Goal: Task Accomplishment & Management: Manage account settings

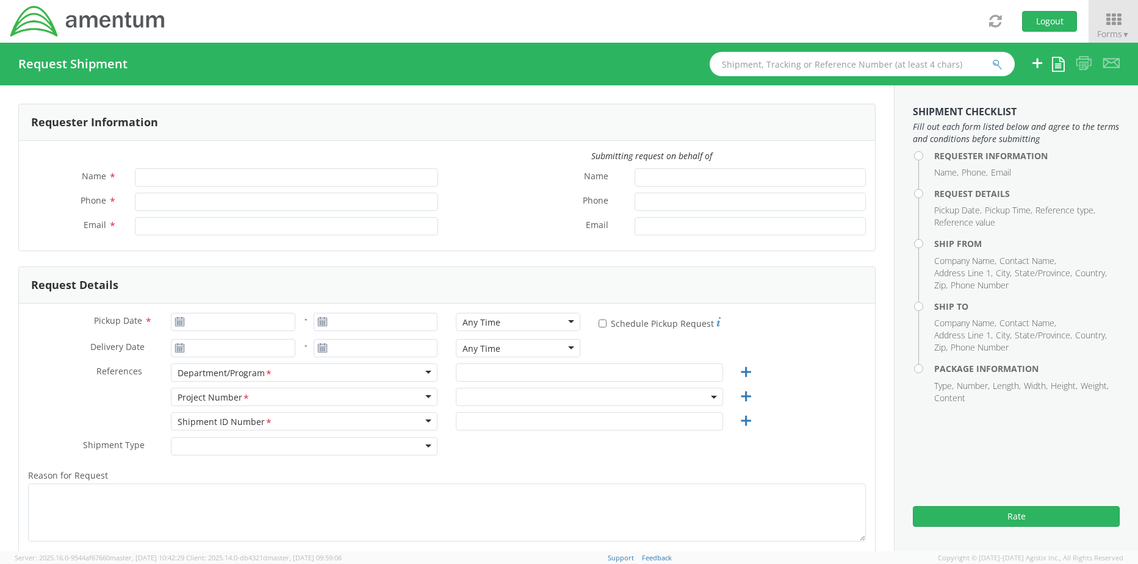
type input "[PERSON_NAME]"
type input "+1-817-647-5013"
type input "rebecca.thorstenson@amentum.com"
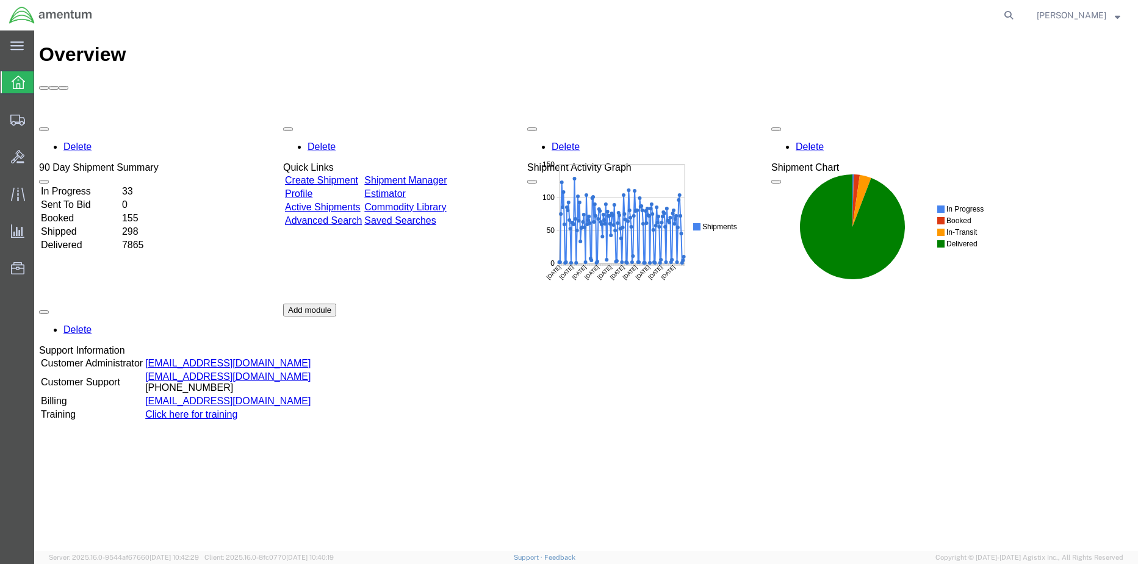
click at [447, 175] on link "Shipment Manager" at bounding box center [405, 180] width 82 height 10
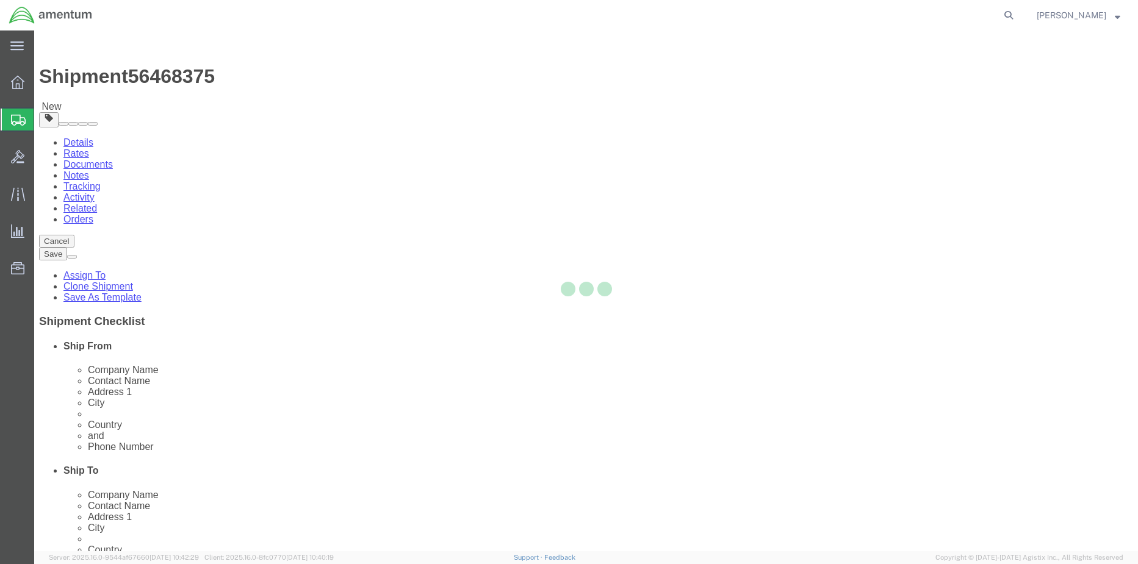
select select "42682"
select select "42739"
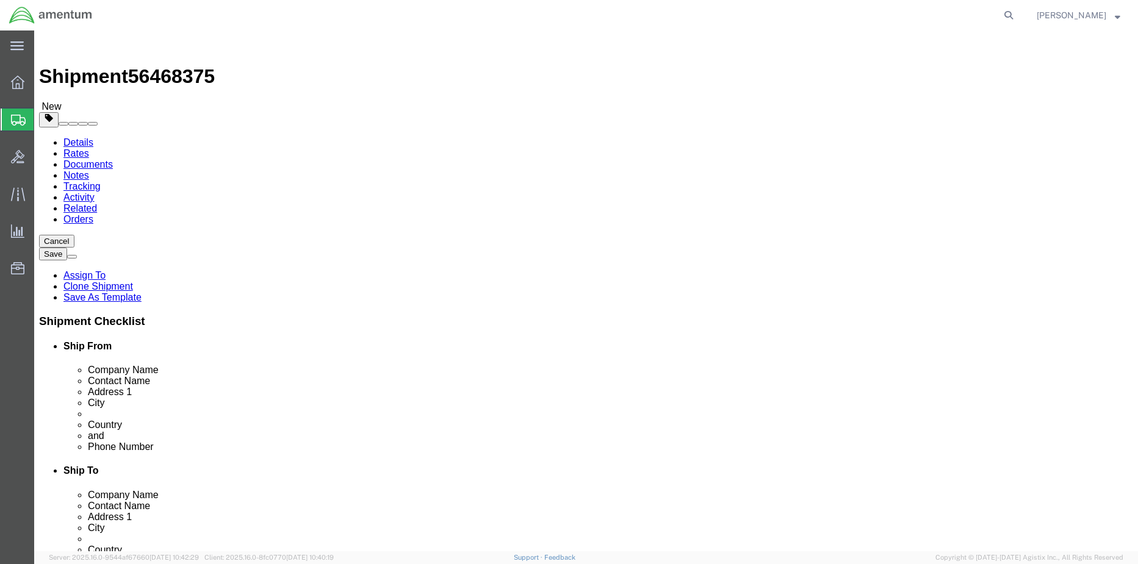
click icon
click link "Special Services"
click button "Rate Shipment"
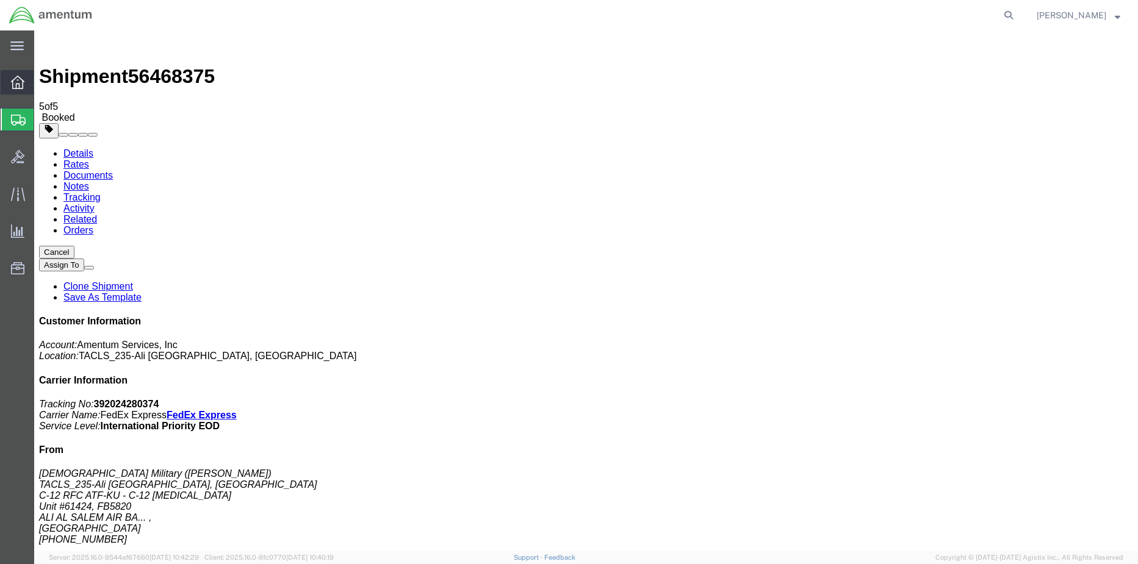
click at [10, 79] on div at bounding box center [18, 82] width 34 height 24
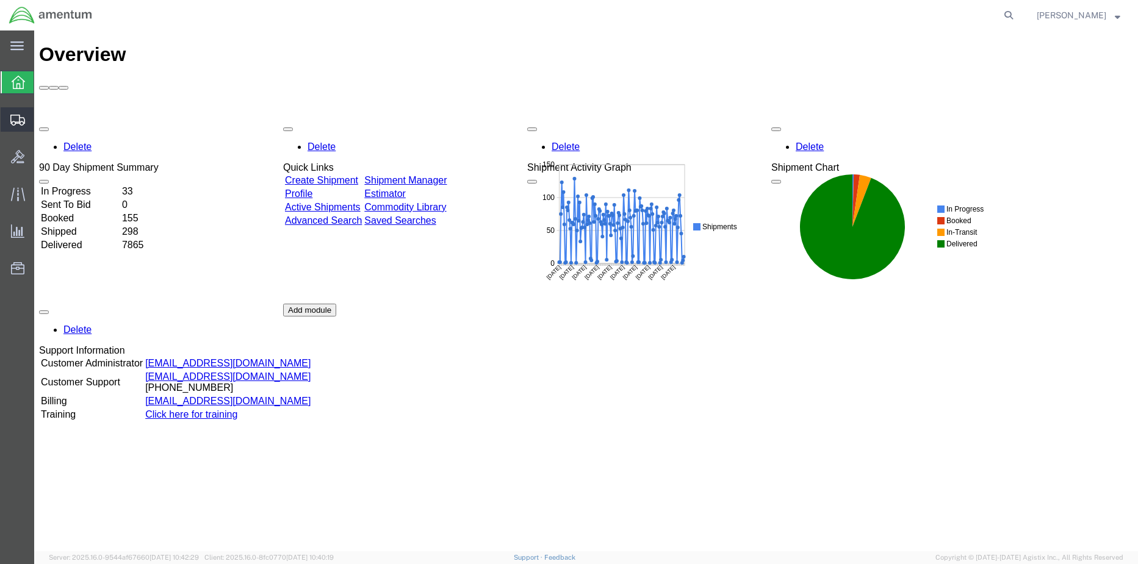
click at [0, 0] on span "Shipment Manager" at bounding box center [0, 0] width 0 height 0
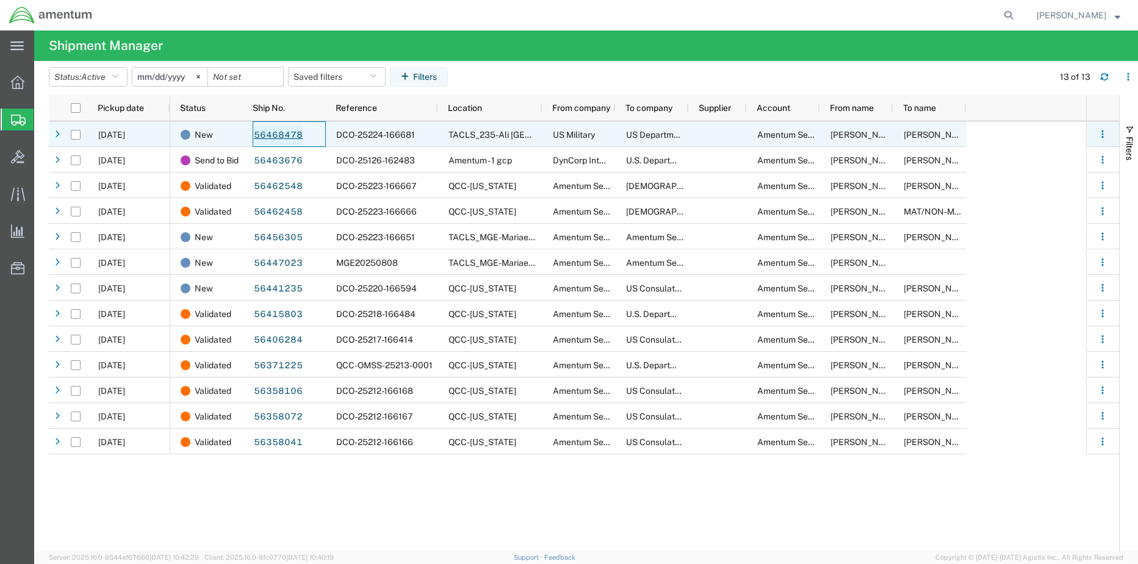
click at [272, 138] on link "56468478" at bounding box center [278, 136] width 50 height 20
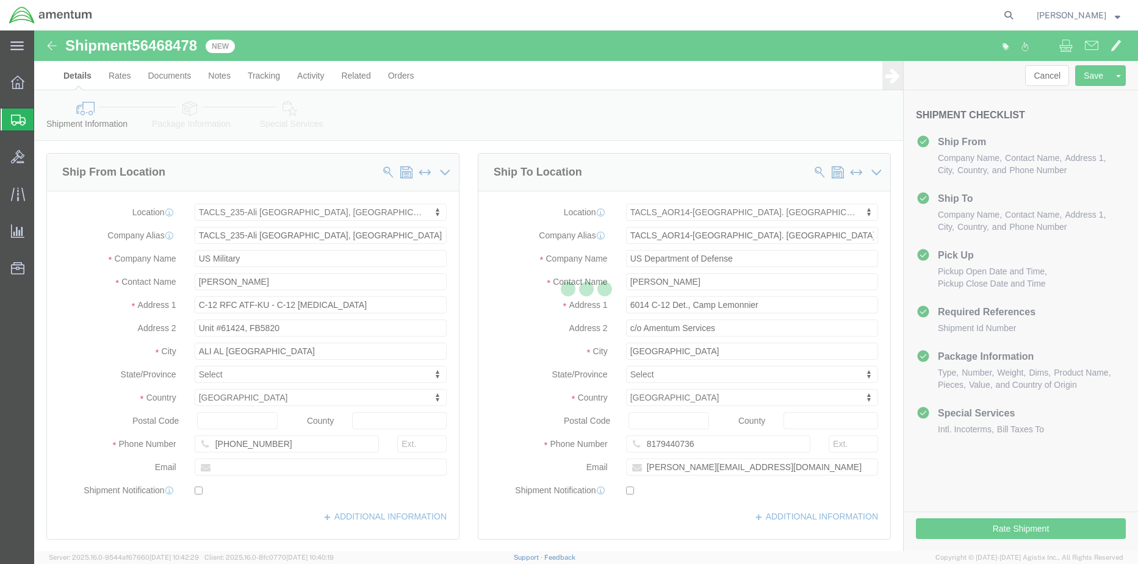
select select "42682"
select select "42739"
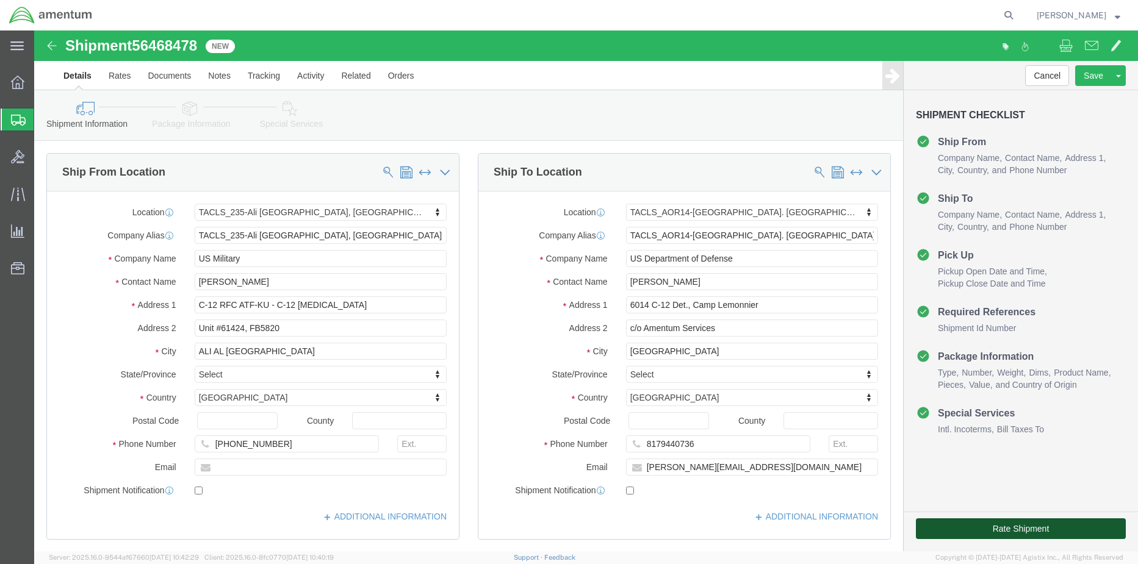
click button "Rate Shipment"
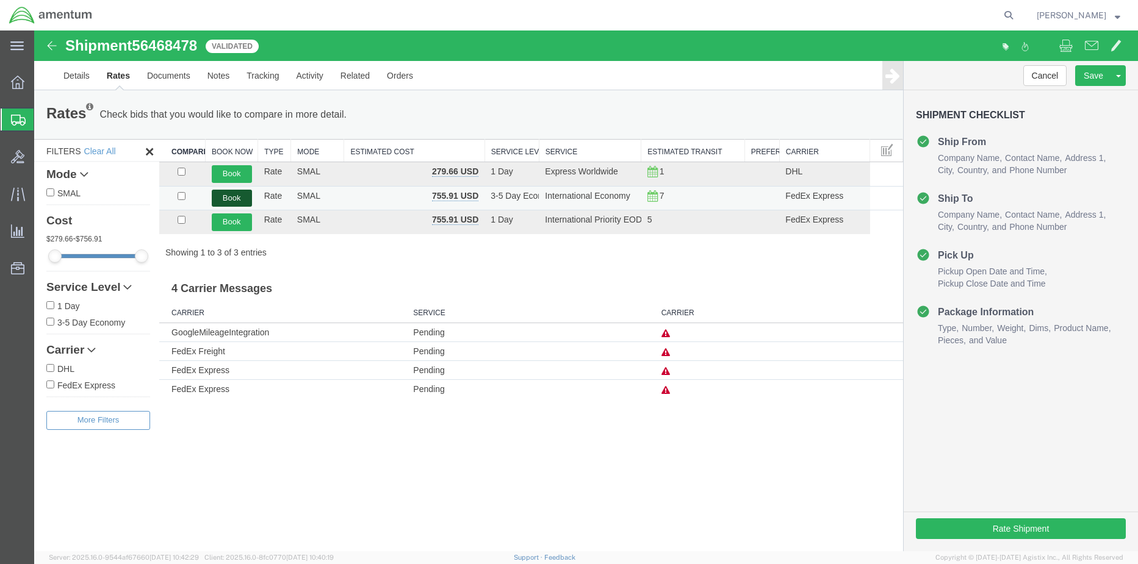
click at [237, 206] on button "Book" at bounding box center [232, 199] width 40 height 18
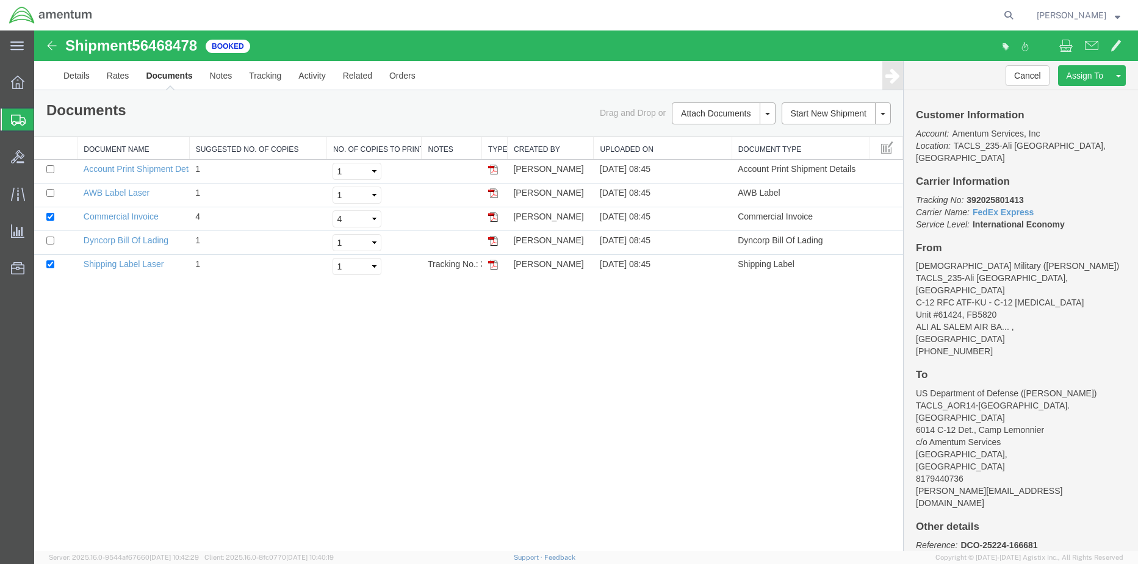
drag, startPoint x: 14, startPoint y: 78, endPoint x: 16, endPoint y: 67, distance: 11.2
click at [15, 77] on icon at bounding box center [17, 82] width 13 height 13
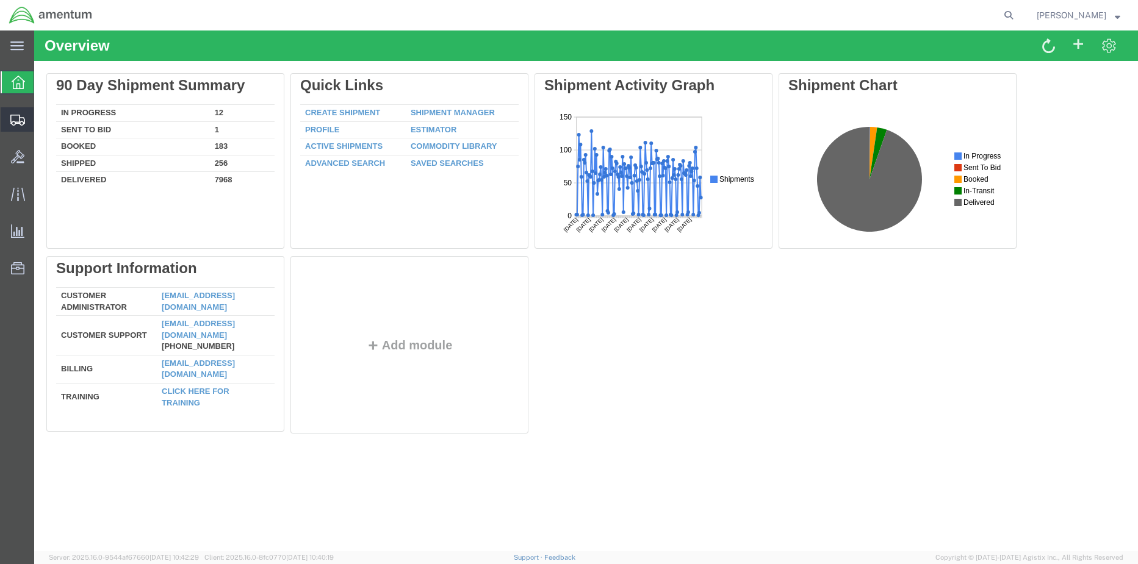
click at [17, 120] on icon at bounding box center [17, 120] width 15 height 11
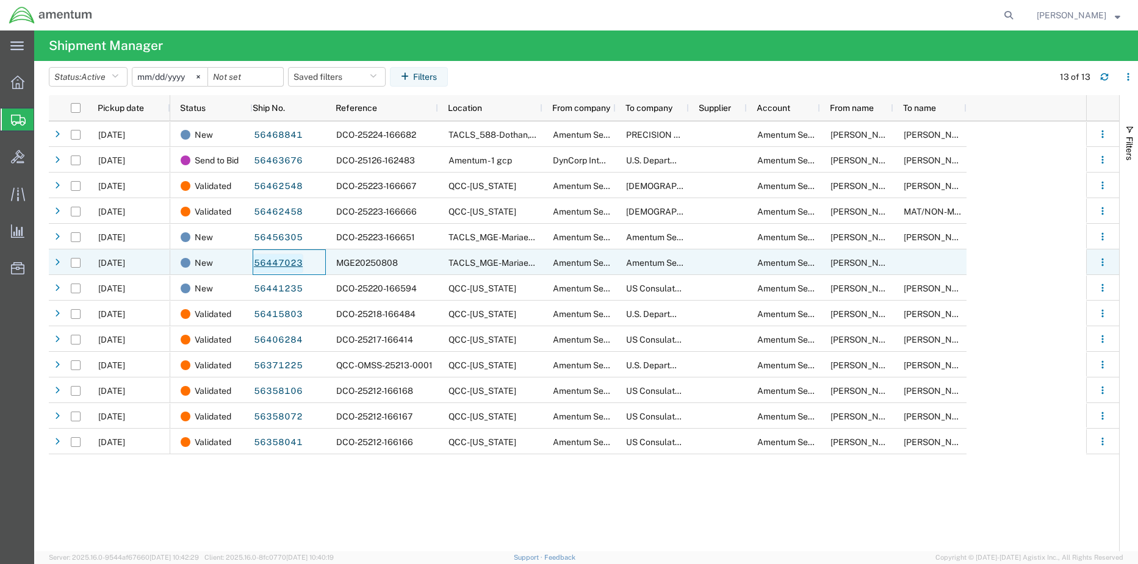
click at [278, 262] on link "56447023" at bounding box center [278, 264] width 50 height 20
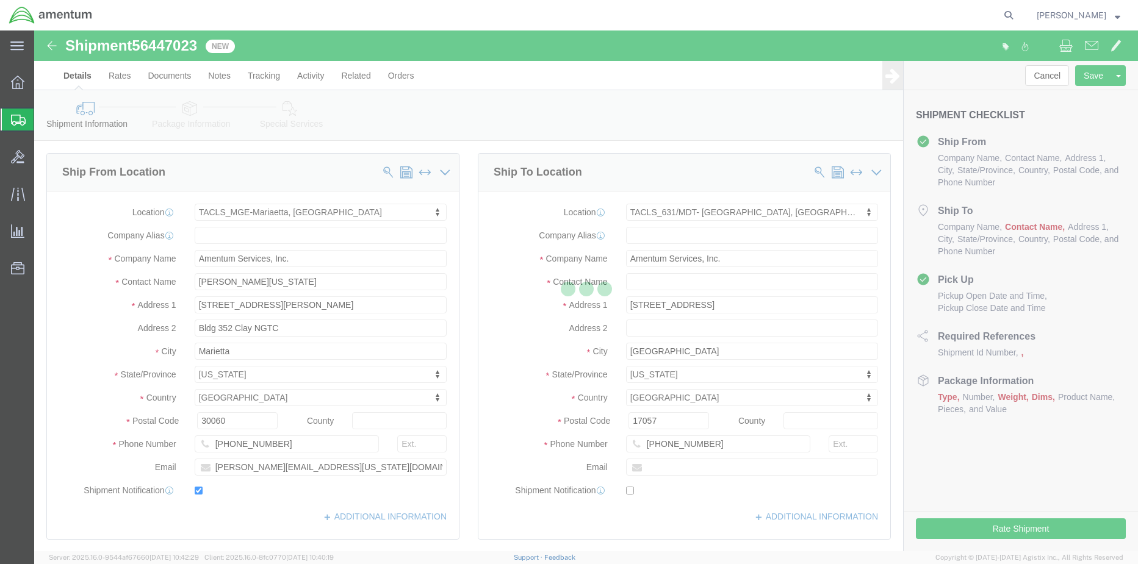
click at [1039, 83] on div at bounding box center [586, 291] width 1104 height 521
select select "42748"
select select "42716"
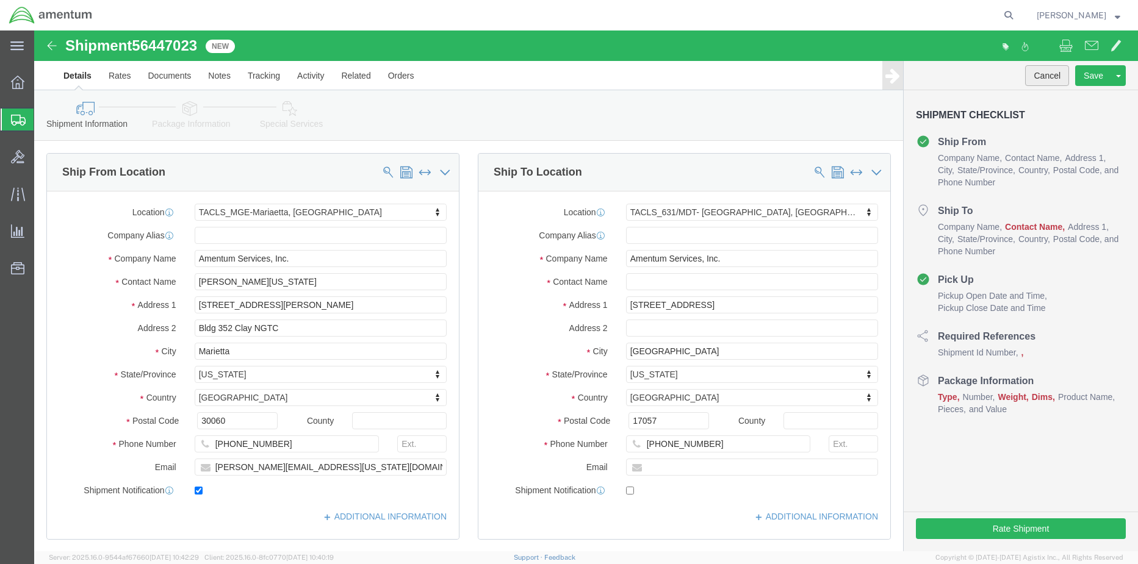
click button "Cancel"
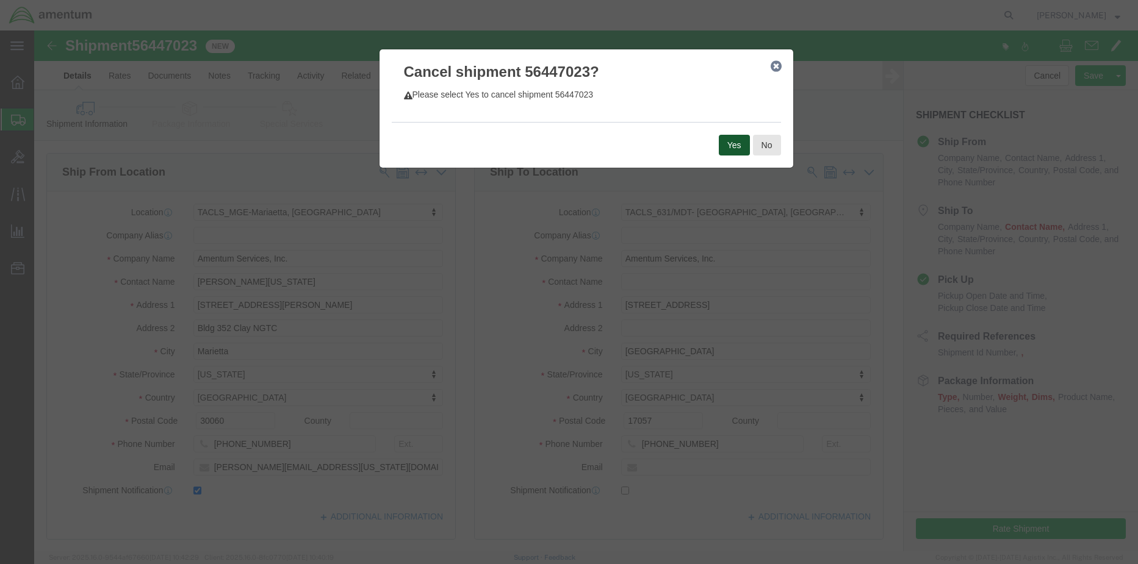
click button "Yes"
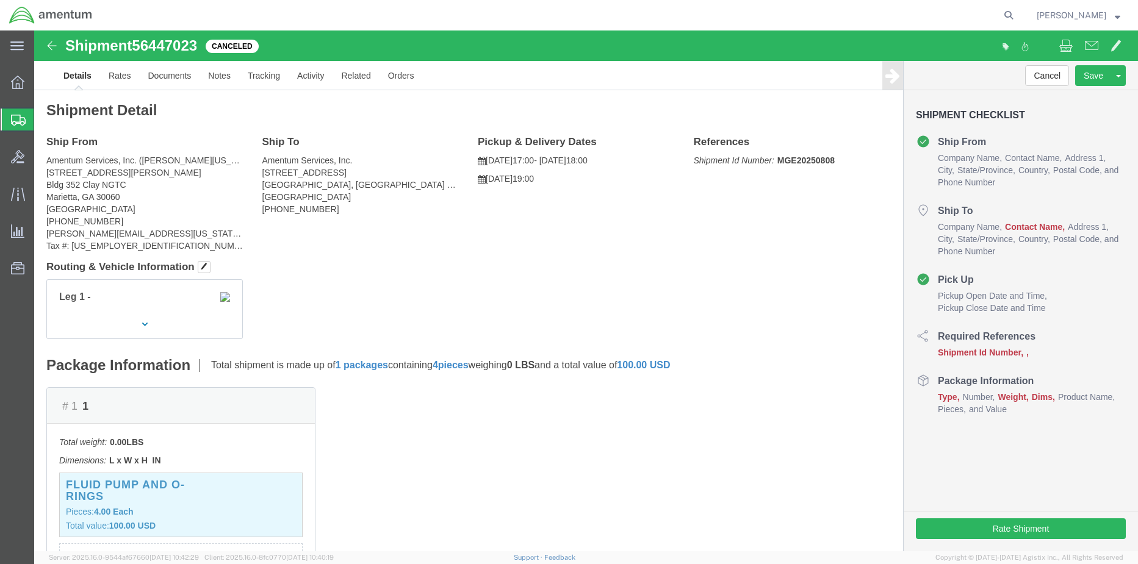
drag, startPoint x: 71, startPoint y: 141, endPoint x: 90, endPoint y: 157, distance: 25.1
click at [0, 0] on span "Shipment Manager" at bounding box center [0, 0] width 0 height 0
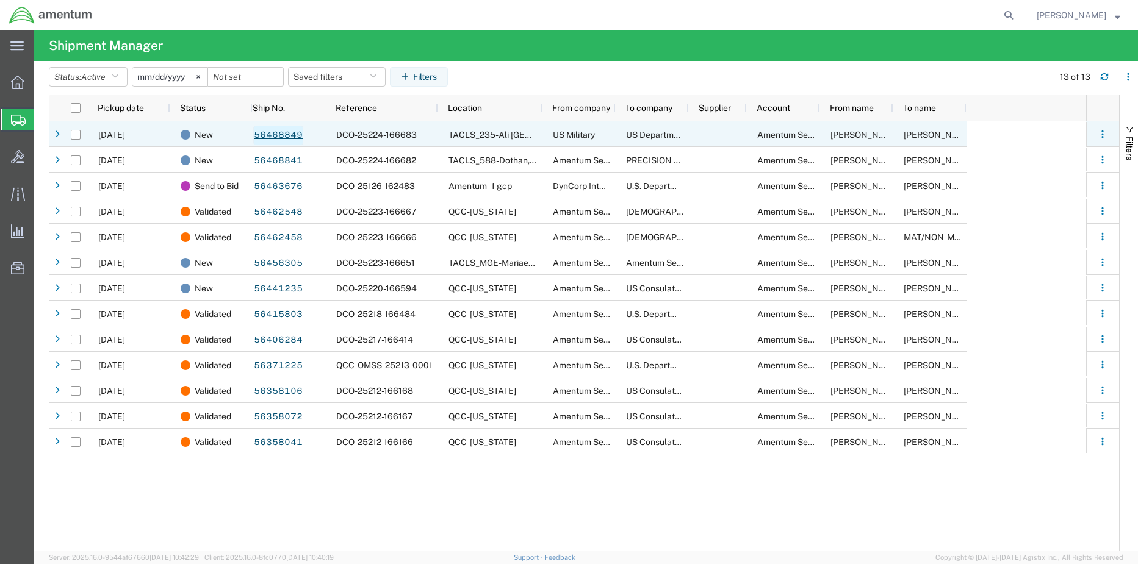
click at [273, 131] on link "56468849" at bounding box center [278, 136] width 50 height 20
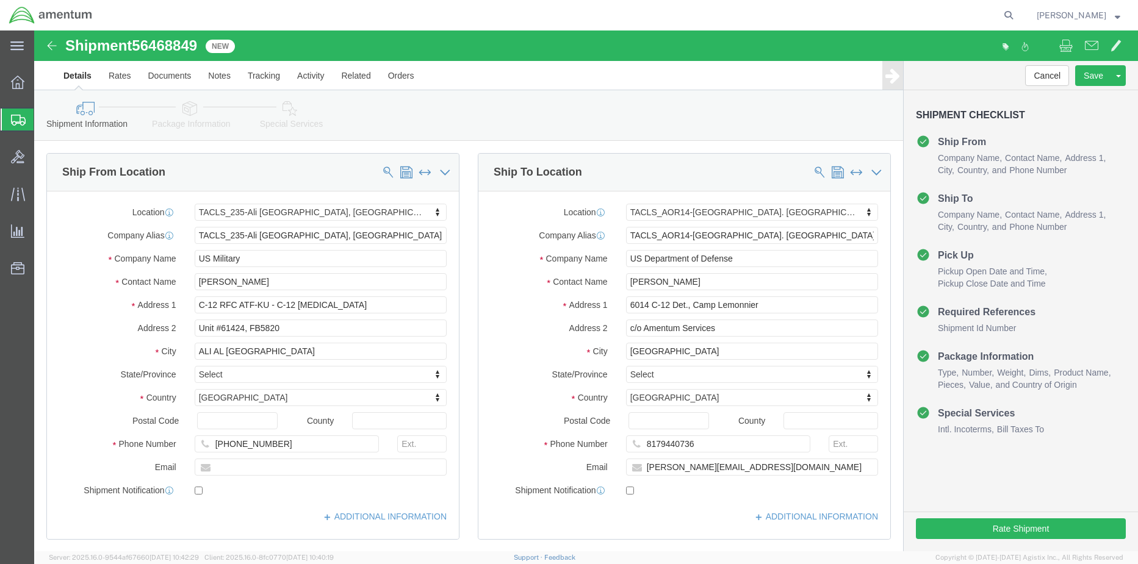
select select "42682"
select select "42739"
click button "Rate Shipment"
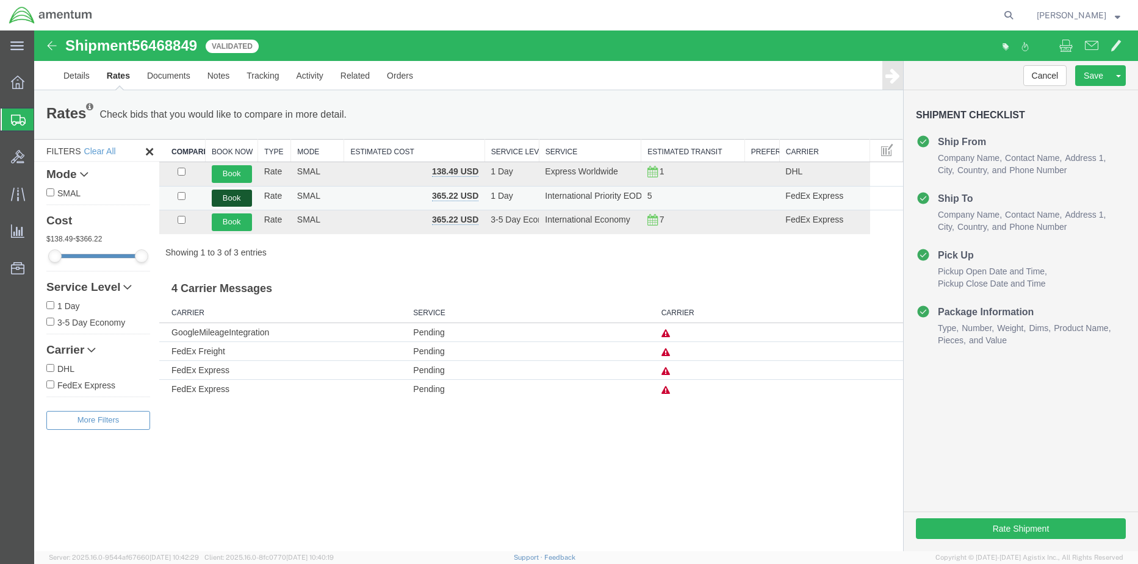
click at [237, 199] on button "Book" at bounding box center [232, 199] width 40 height 18
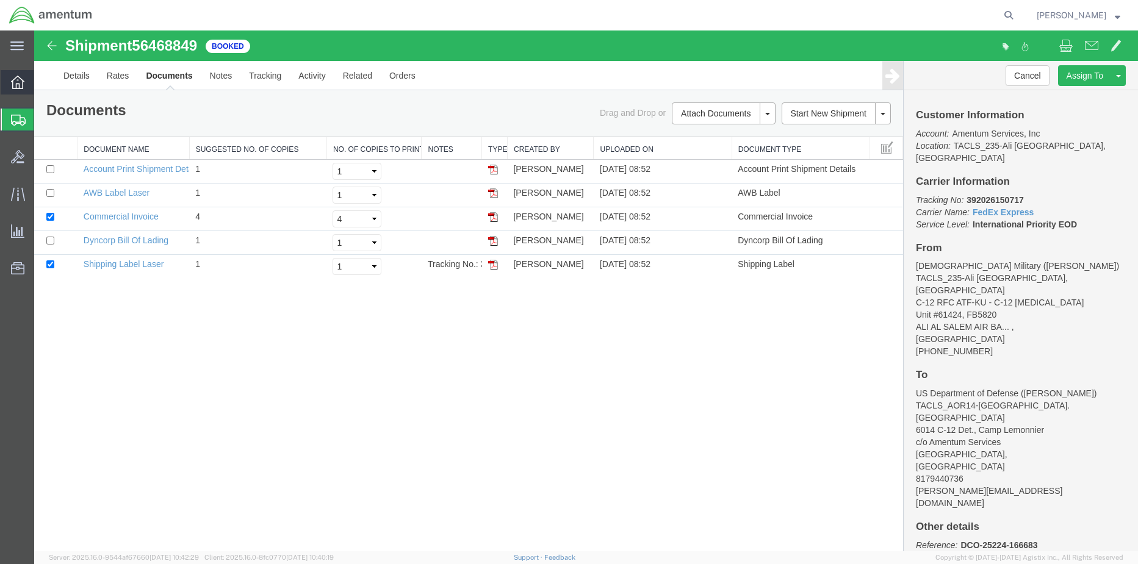
click at [13, 88] on icon at bounding box center [17, 82] width 13 height 13
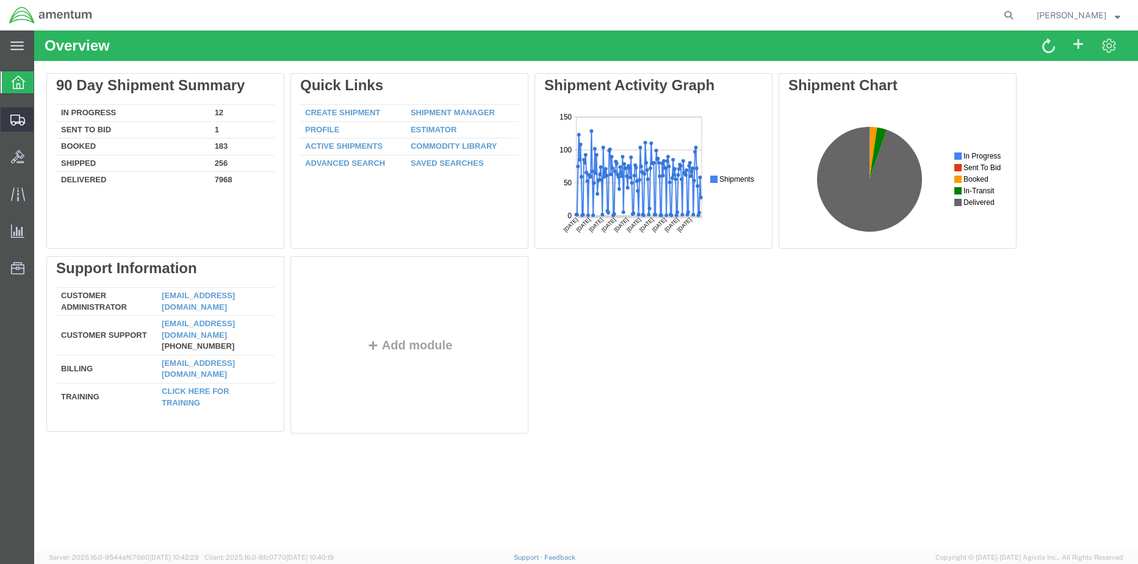
click at [0, 0] on span "Shipment Manager" at bounding box center [0, 0] width 0 height 0
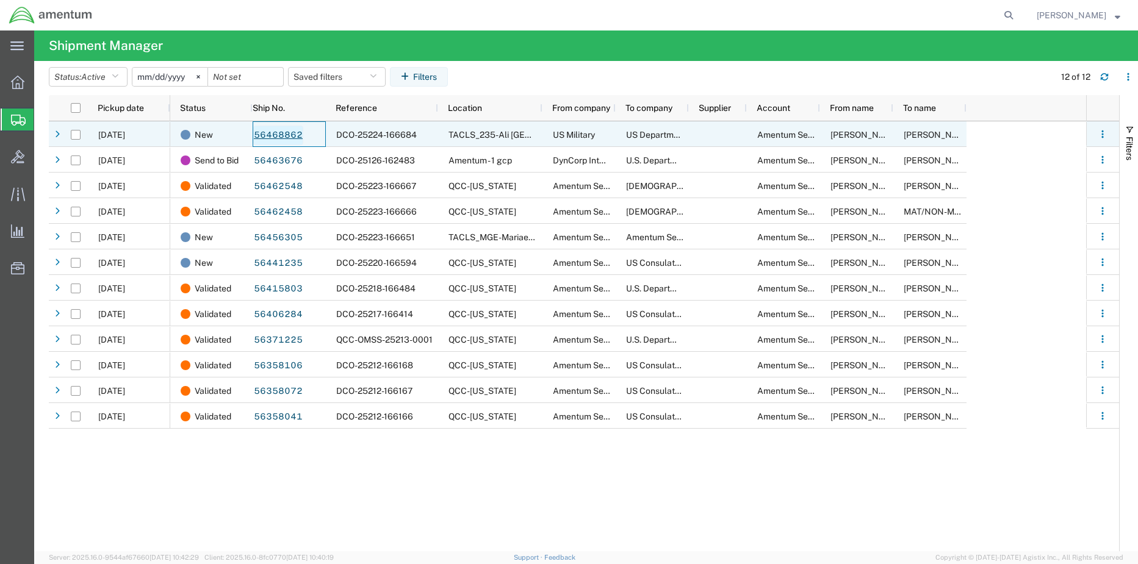
click at [294, 132] on link "56468862" at bounding box center [278, 136] width 50 height 20
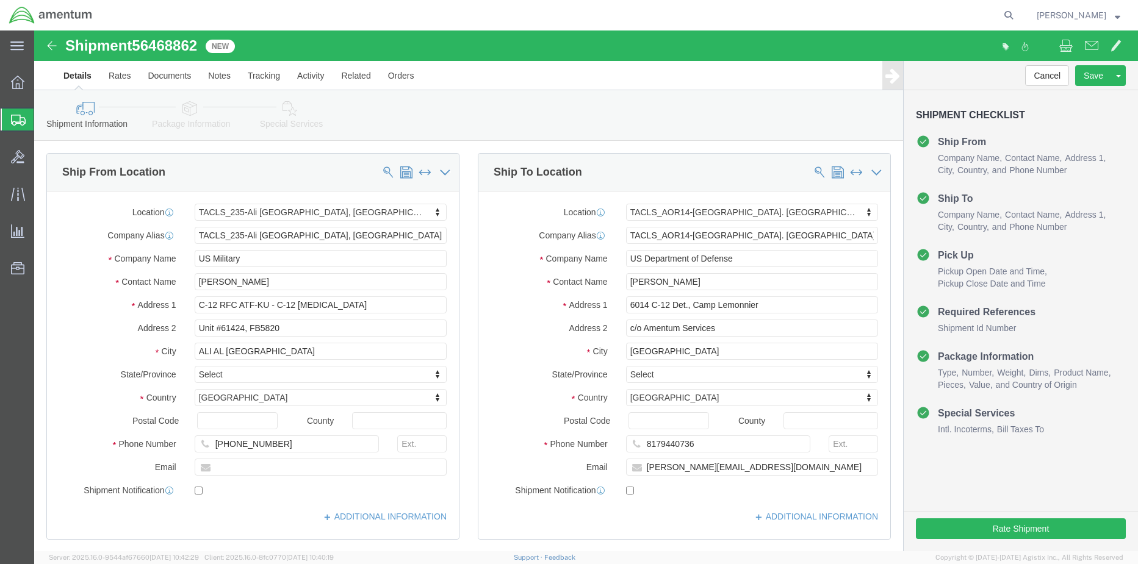
select select "42682"
select select "42739"
click button "Rate Shipment"
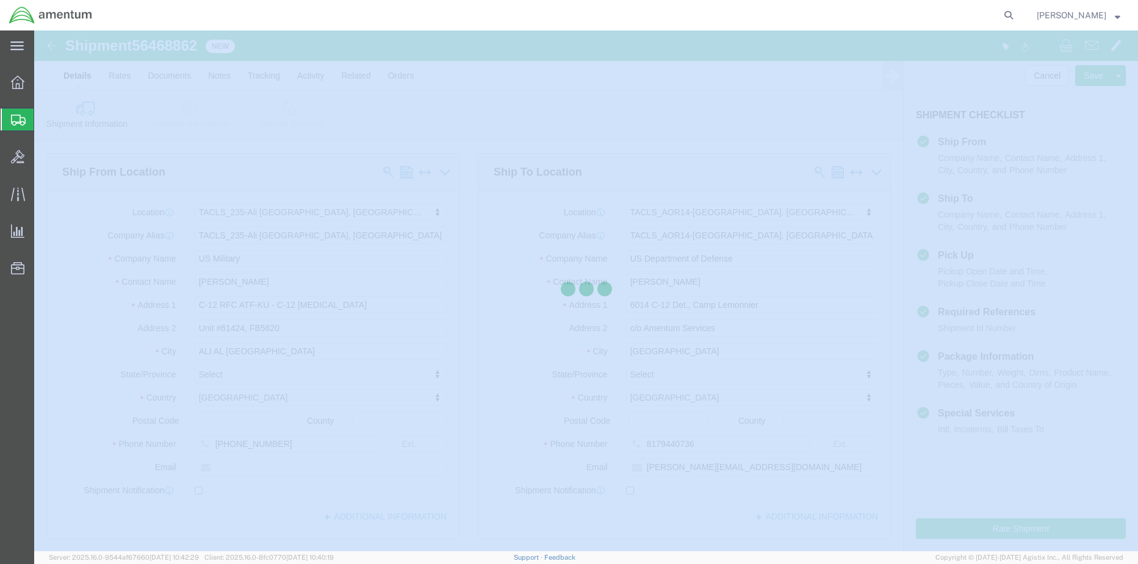
click at [1036, 532] on div at bounding box center [586, 291] width 1104 height 521
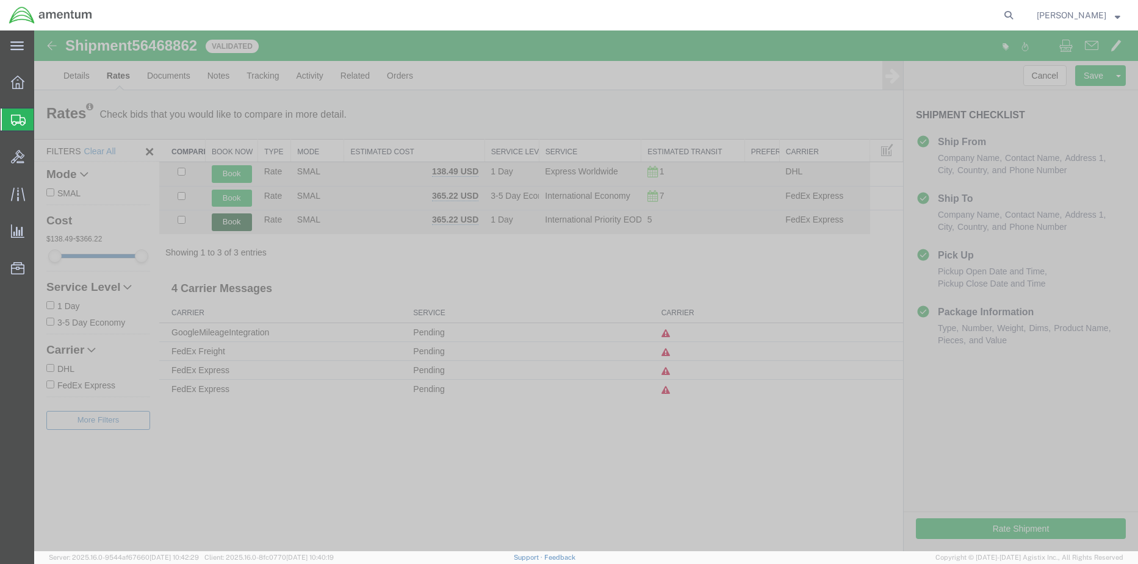
click at [221, 221] on button "Book" at bounding box center [232, 223] width 40 height 18
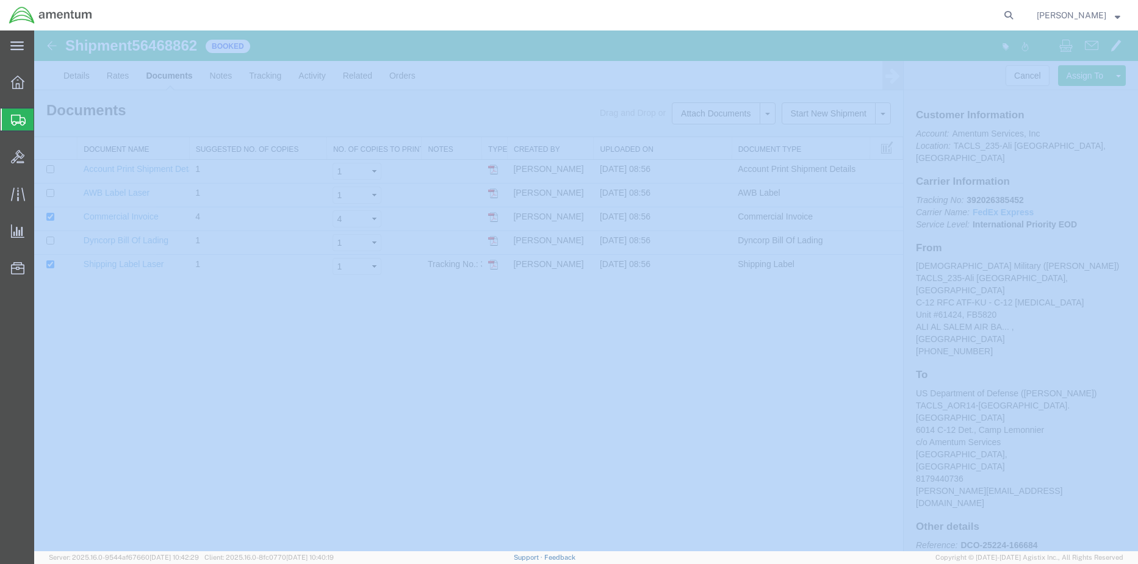
drag, startPoint x: 12, startPoint y: 114, endPoint x: 68, endPoint y: 128, distance: 57.9
click at [12, 115] on icon at bounding box center [18, 120] width 15 height 11
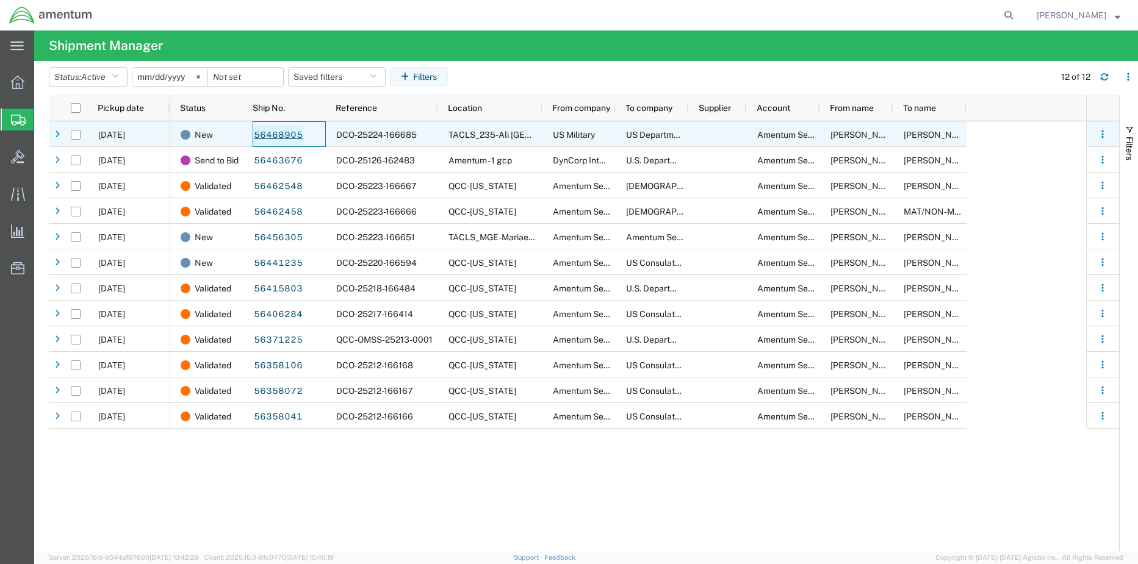
click at [284, 137] on link "56468905" at bounding box center [278, 136] width 50 height 20
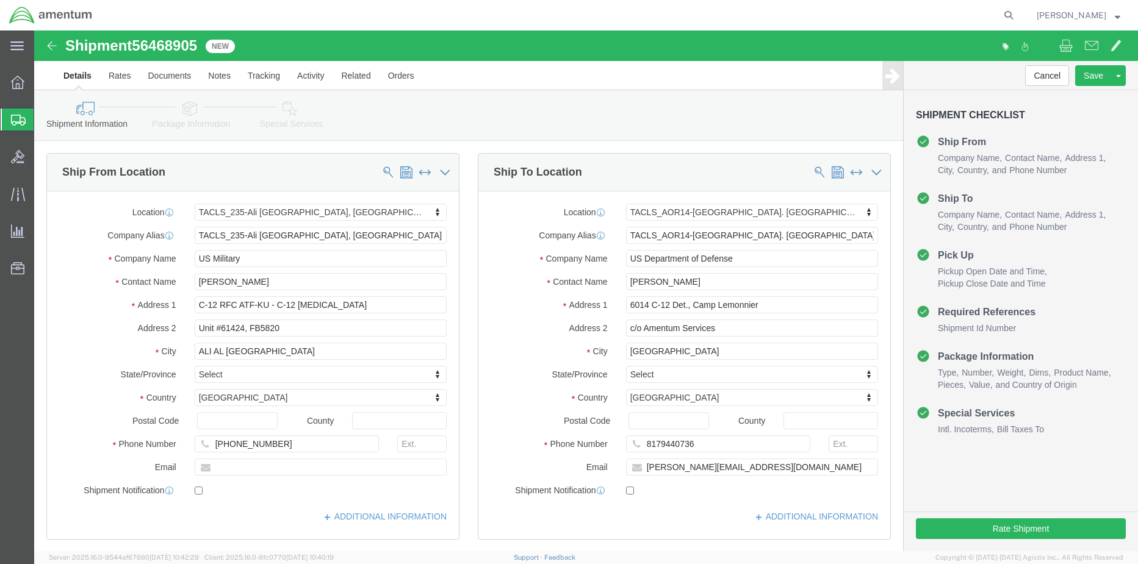
select select "42682"
select select "42739"
click button "Rate Shipment"
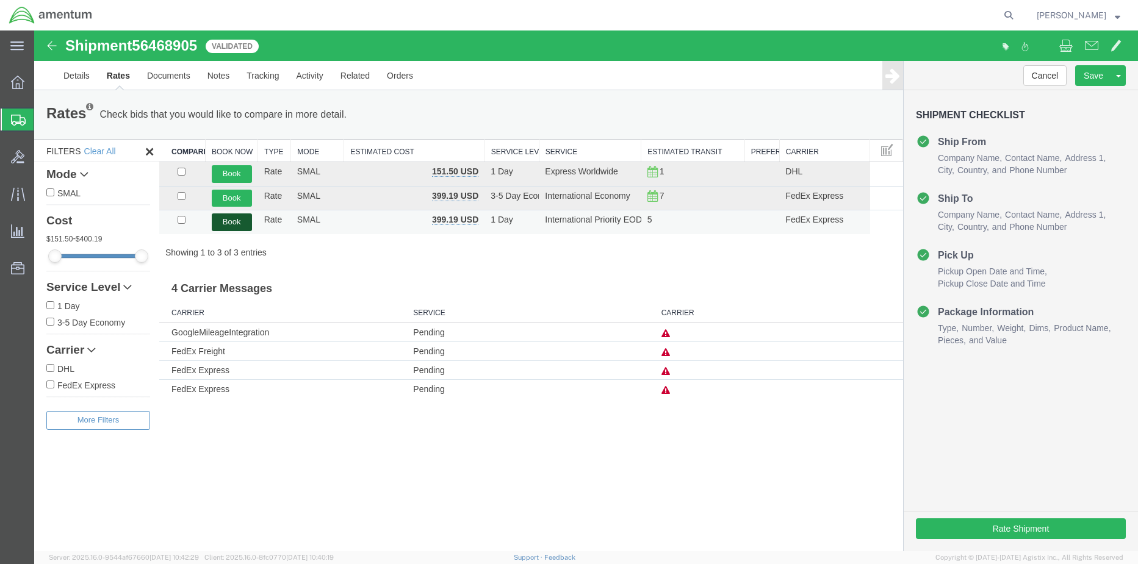
click at [230, 228] on button "Book" at bounding box center [232, 223] width 40 height 18
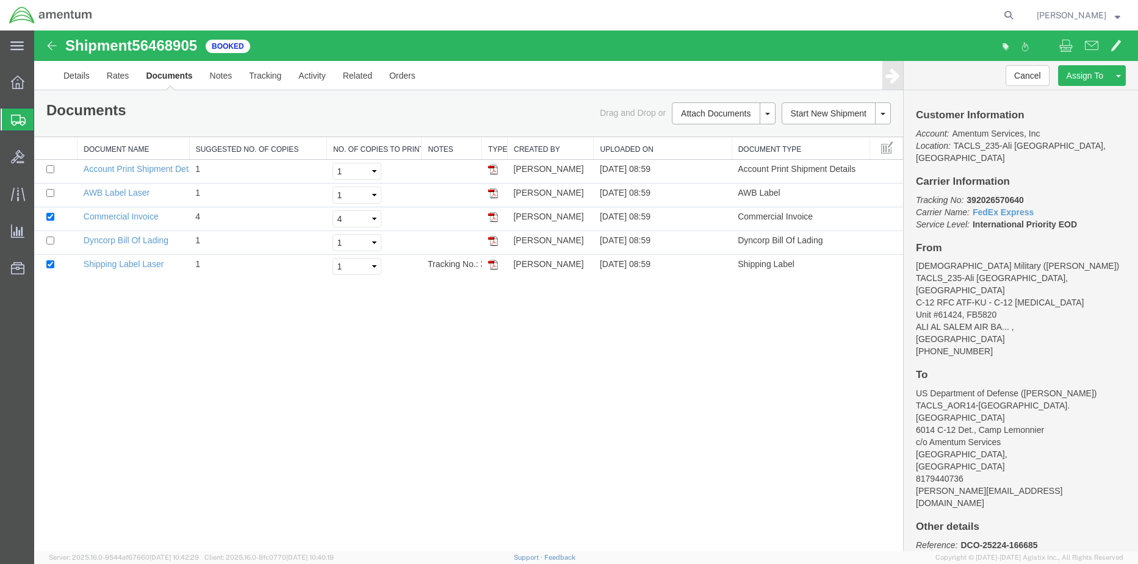
click at [0, 0] on span "Shipment Manager" at bounding box center [0, 0] width 0 height 0
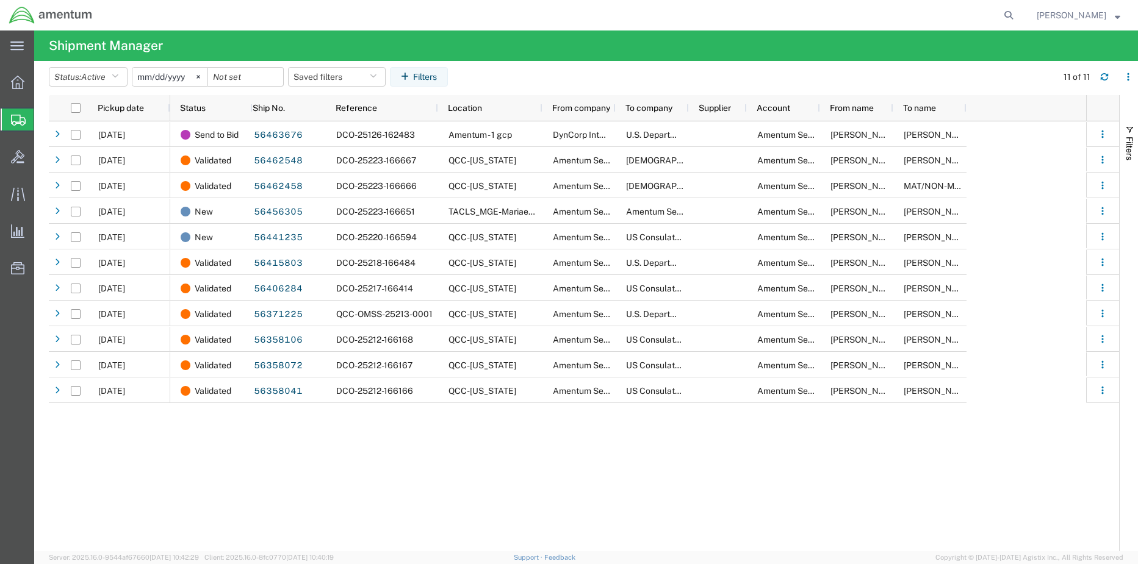
click at [0, 0] on span "Shipment Manager" at bounding box center [0, 0] width 0 height 0
click at [10, 84] on div at bounding box center [18, 82] width 34 height 24
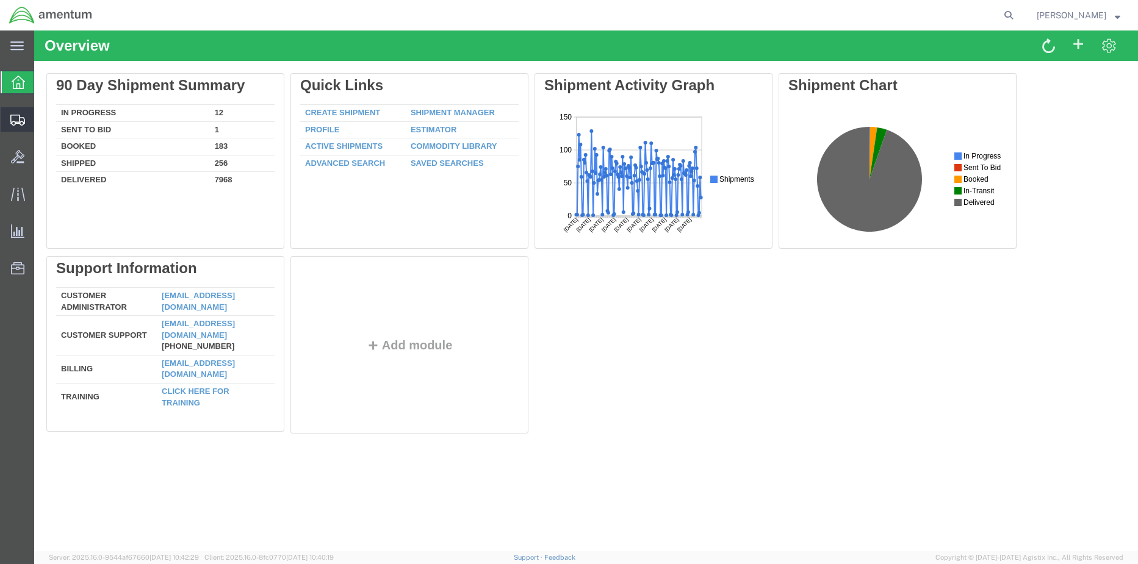
click at [0, 0] on span "Shipment Manager" at bounding box center [0, 0] width 0 height 0
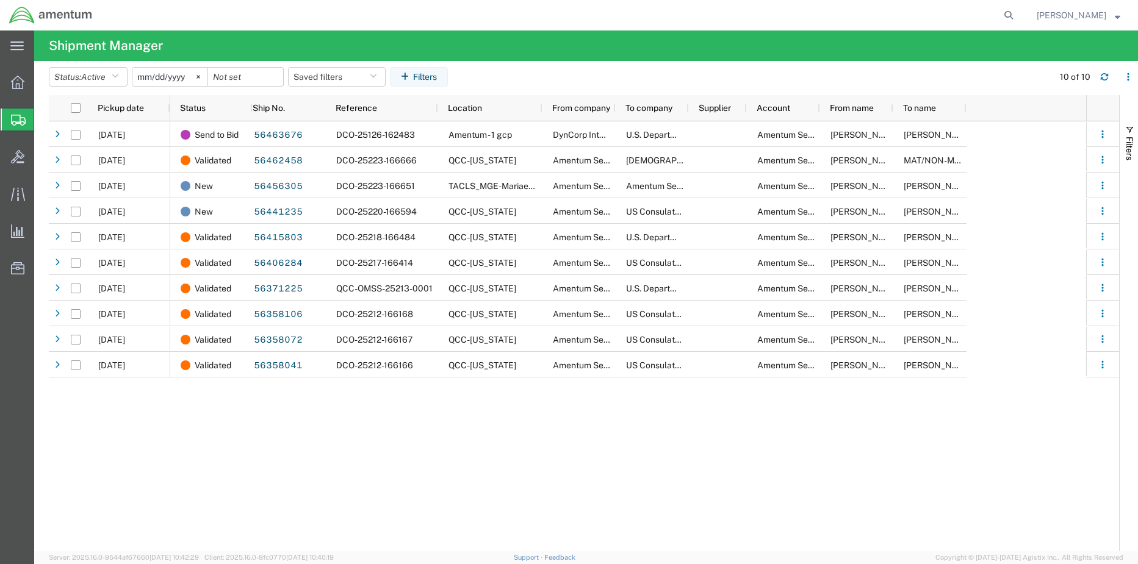
click at [0, 0] on span "Shipment Manager" at bounding box center [0, 0] width 0 height 0
click at [43, 123] on span "Shipments" at bounding box center [39, 119] width 10 height 24
click at [0, 0] on span "Shipment Manager" at bounding box center [0, 0] width 0 height 0
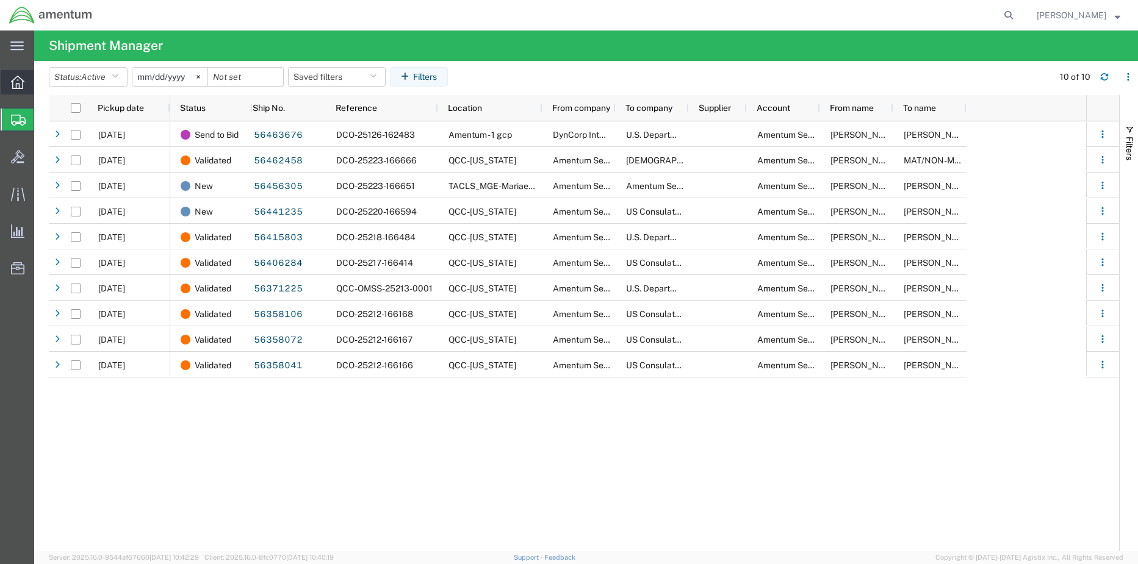
click at [17, 85] on icon at bounding box center [17, 82] width 13 height 13
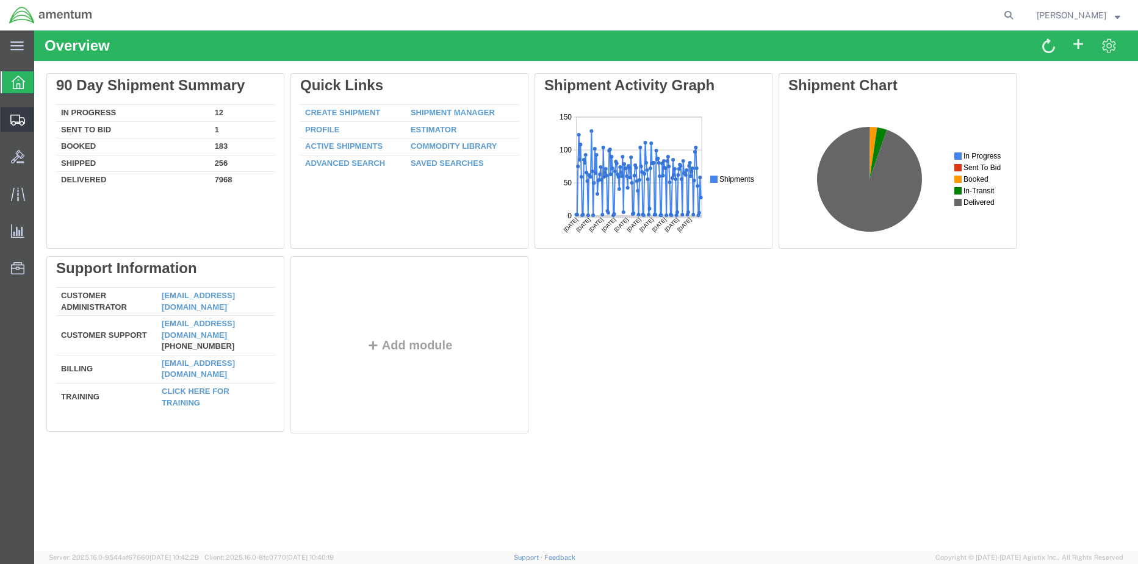
click at [0, 0] on span "Shipment Manager" at bounding box center [0, 0] width 0 height 0
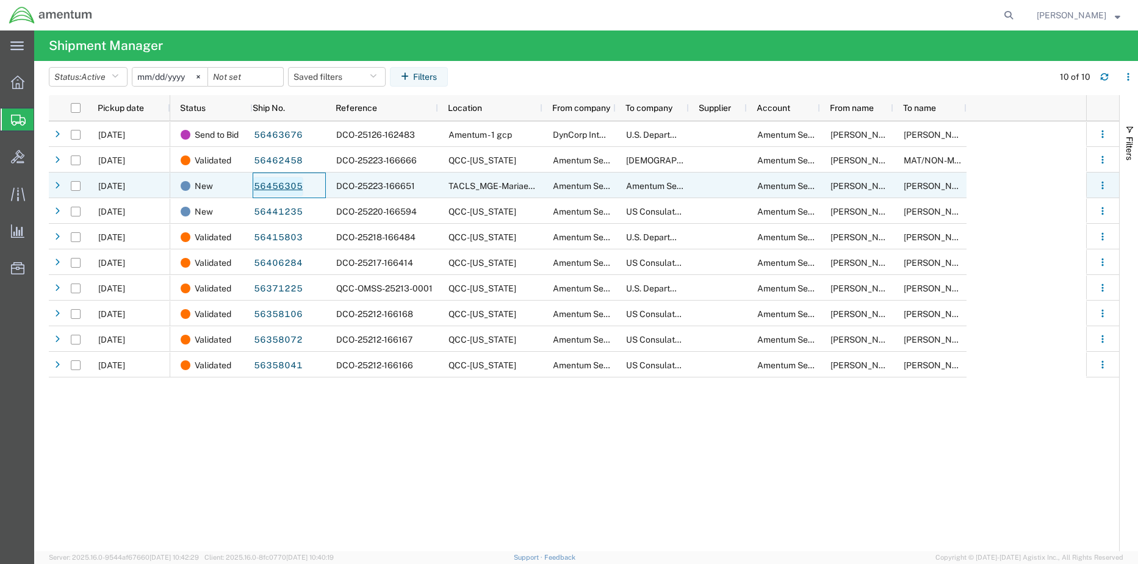
click at [287, 188] on link "56456305" at bounding box center [278, 187] width 50 height 20
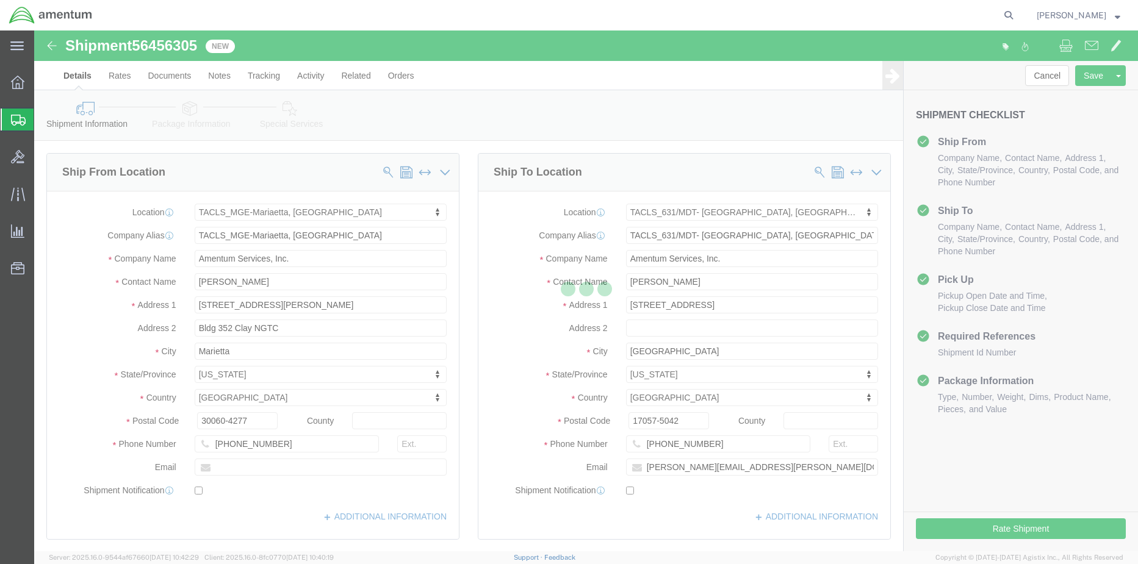
select select "42748"
select select "42716"
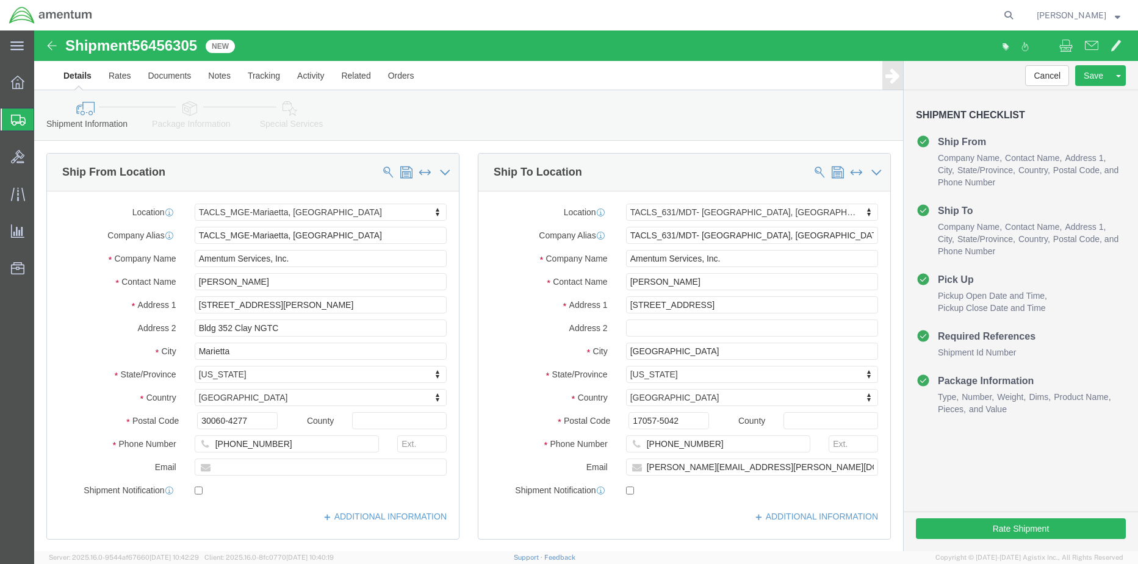
click link "Package Information"
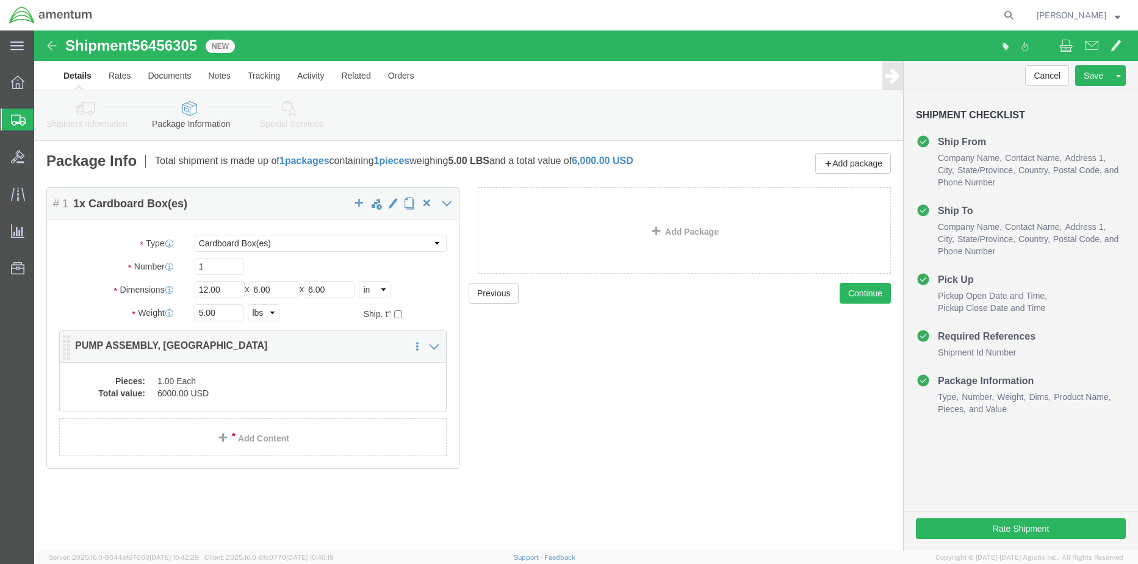
click dd "1.00 Each"
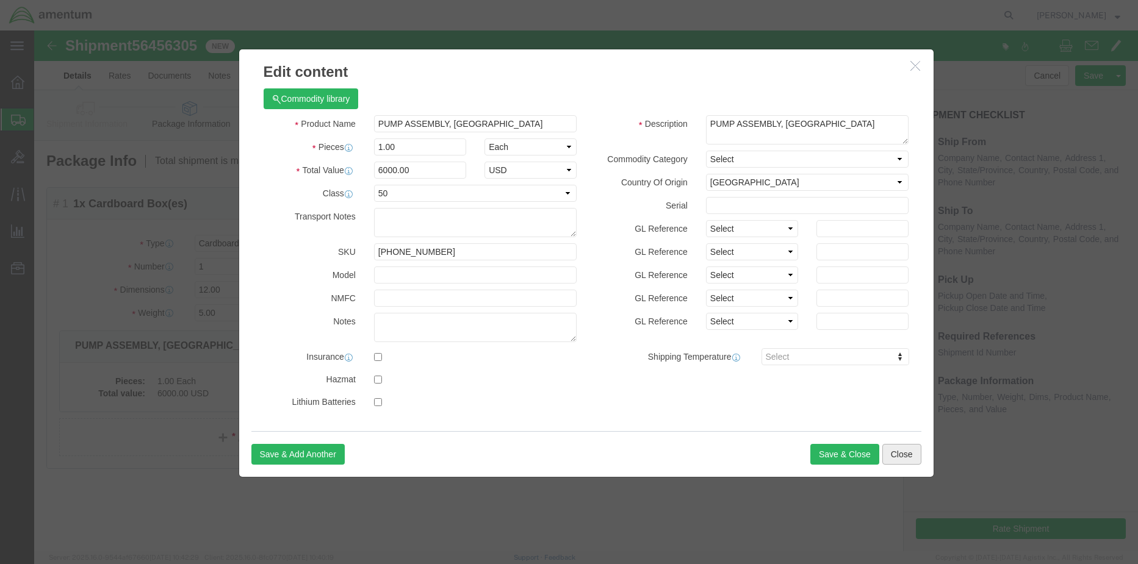
click button "Close"
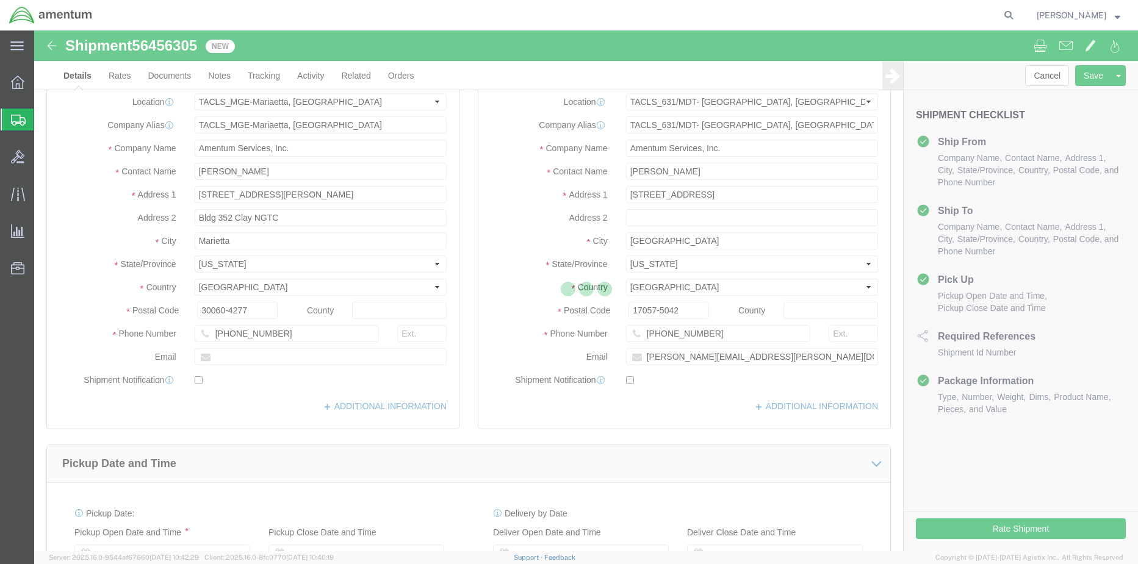
select select "42748"
select select "42716"
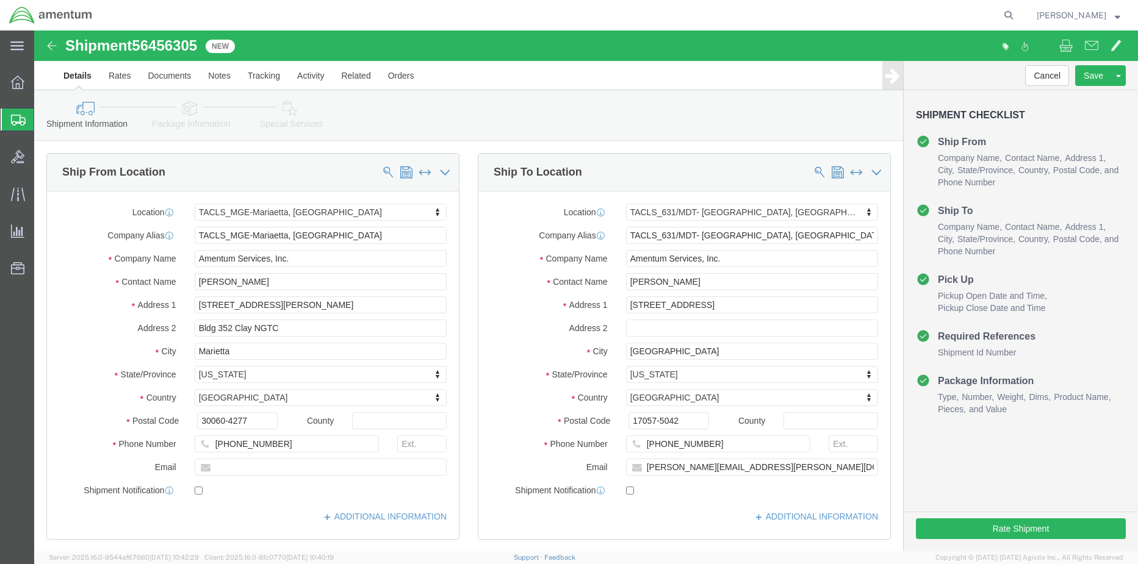
drag, startPoint x: 66, startPoint y: 143, endPoint x: 63, endPoint y: 149, distance: 6.6
click at [0, 0] on span "Shipment Manager" at bounding box center [0, 0] width 0 height 0
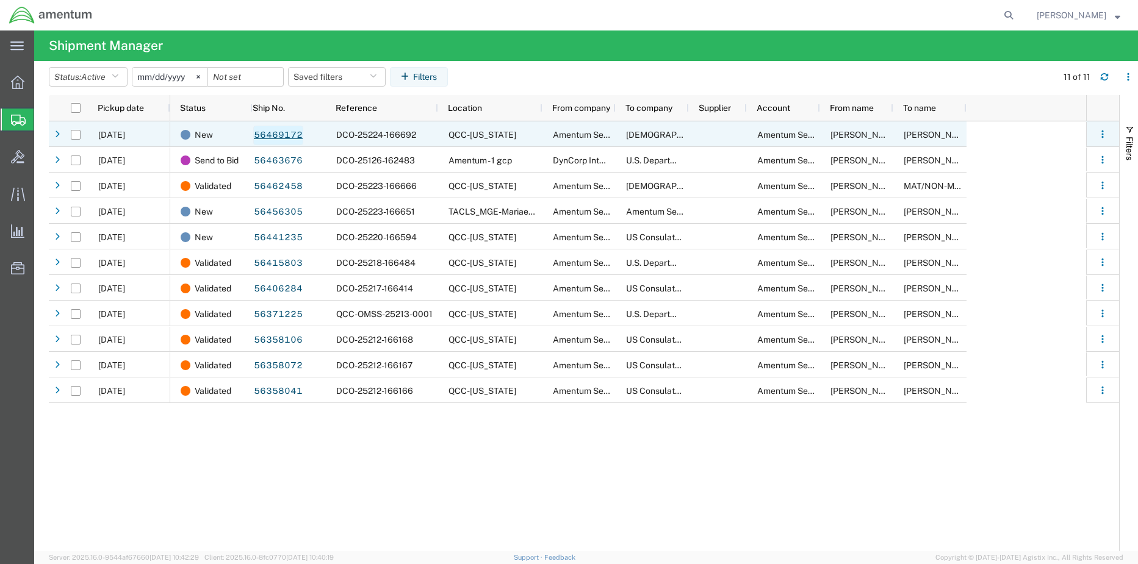
click at [276, 132] on link "56469172" at bounding box center [278, 136] width 50 height 20
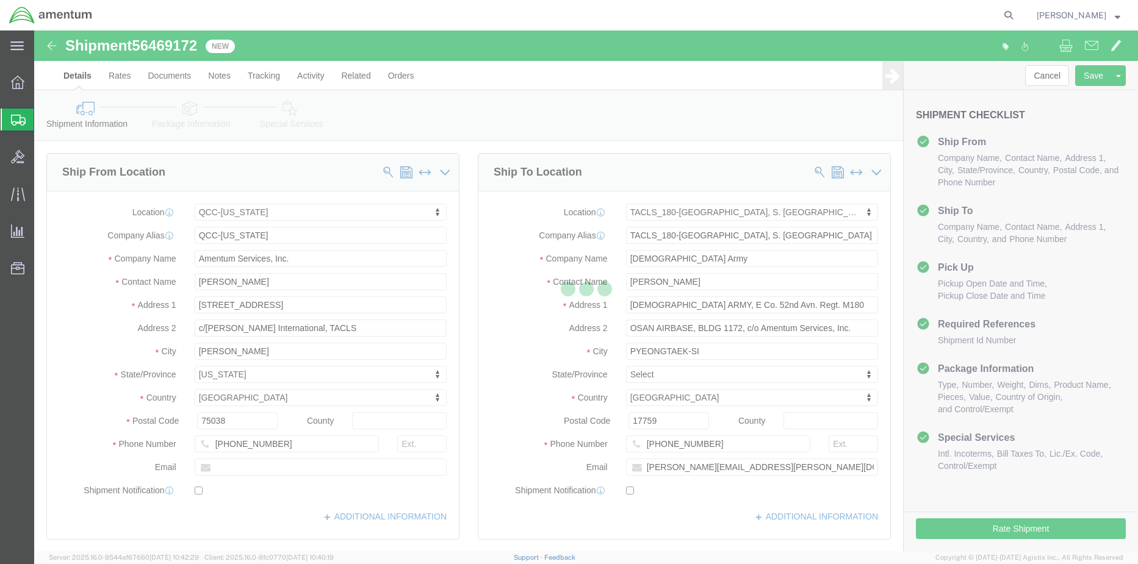
select select "42668"
select select "42679"
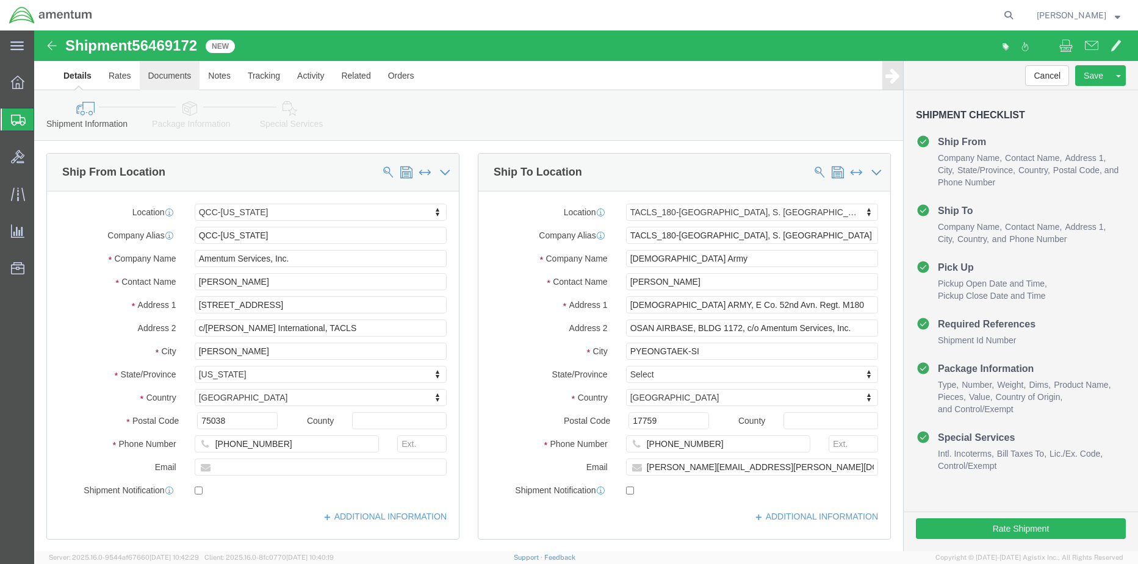
click link "Documents"
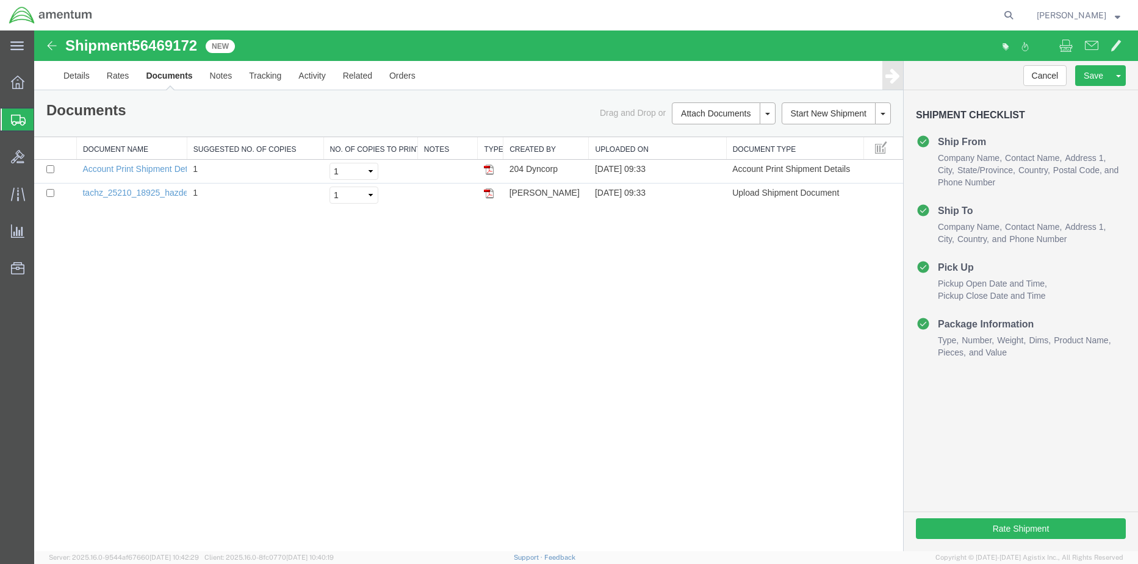
click at [159, 47] on span "56469172" at bounding box center [164, 45] width 65 height 16
copy span "56469172"
